Goal: Information Seeking & Learning: Learn about a topic

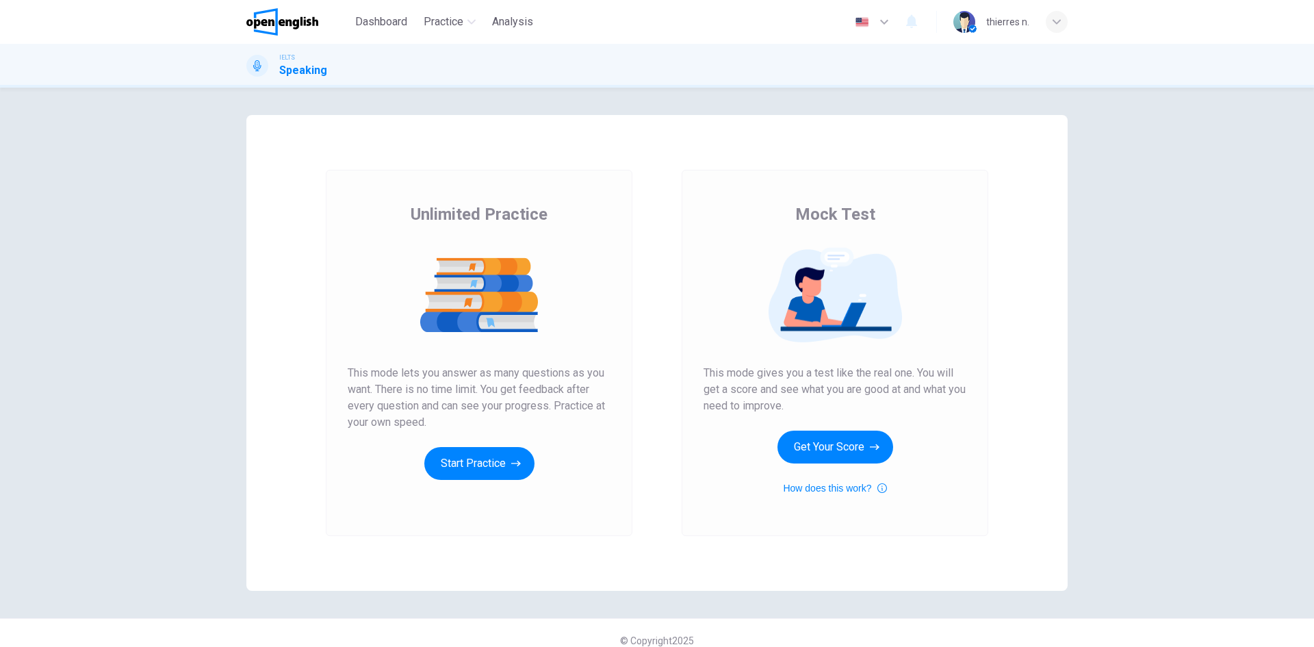
click at [876, 25] on icon "button" at bounding box center [884, 22] width 16 height 16
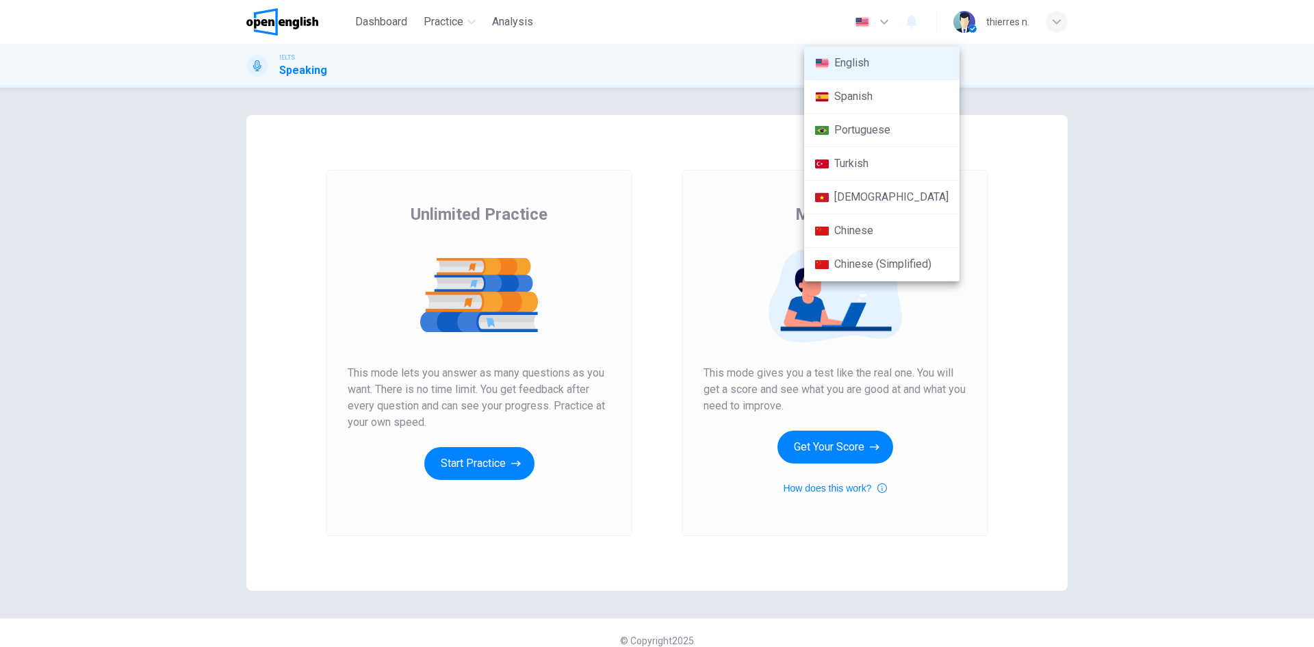
click at [1032, 121] on div at bounding box center [657, 323] width 1314 height 647
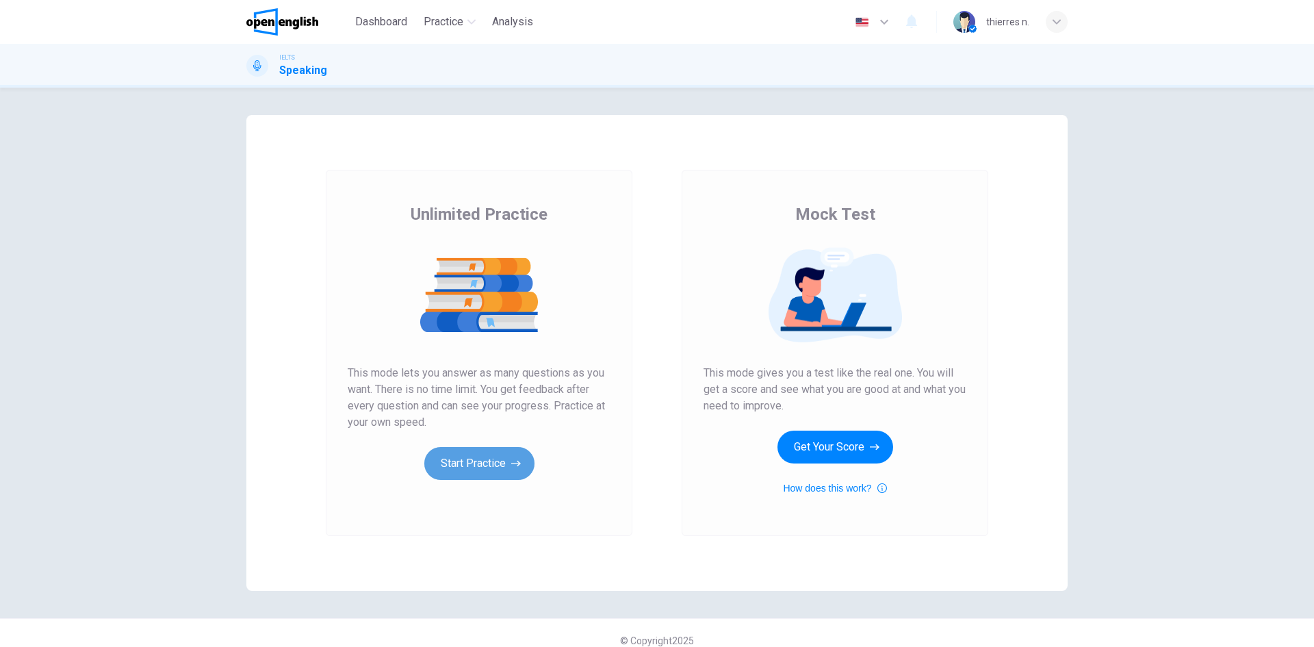
click at [490, 472] on button "Start Practice" at bounding box center [479, 463] width 110 height 33
click at [480, 457] on button "Start Practice" at bounding box center [479, 463] width 110 height 33
click at [1042, 13] on div "thierres n." at bounding box center [1010, 22] width 114 height 22
